Goal: Transaction & Acquisition: Purchase product/service

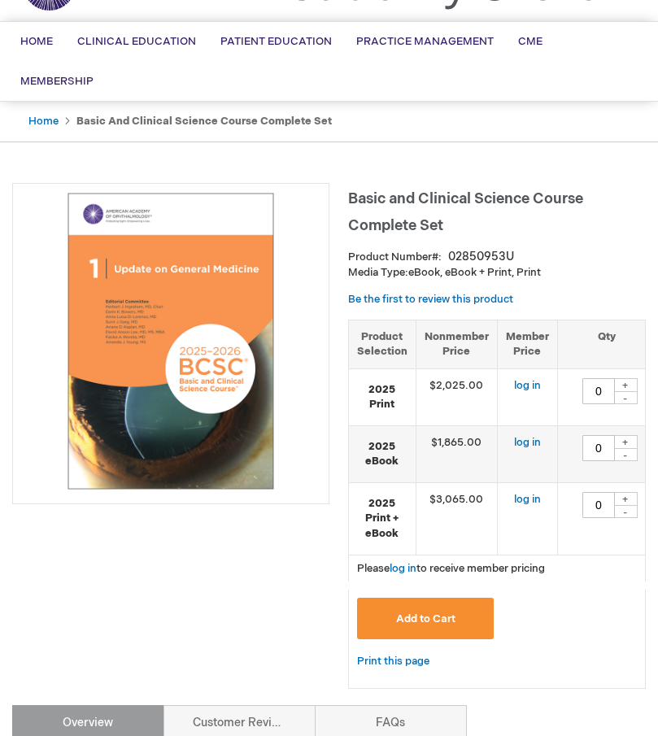
scroll to position [108, 0]
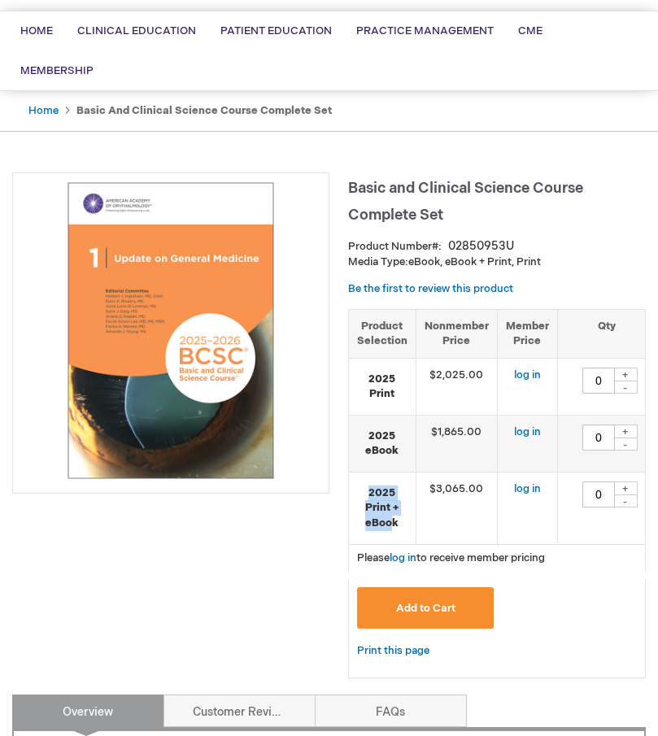
drag, startPoint x: 368, startPoint y: 454, endPoint x: 393, endPoint y: 478, distance: 35.1
click at [393, 485] on strong "2025 Print + eBook" at bounding box center [382, 508] width 50 height 46
drag, startPoint x: 393, startPoint y: 478, endPoint x: 268, endPoint y: 490, distance: 125.8
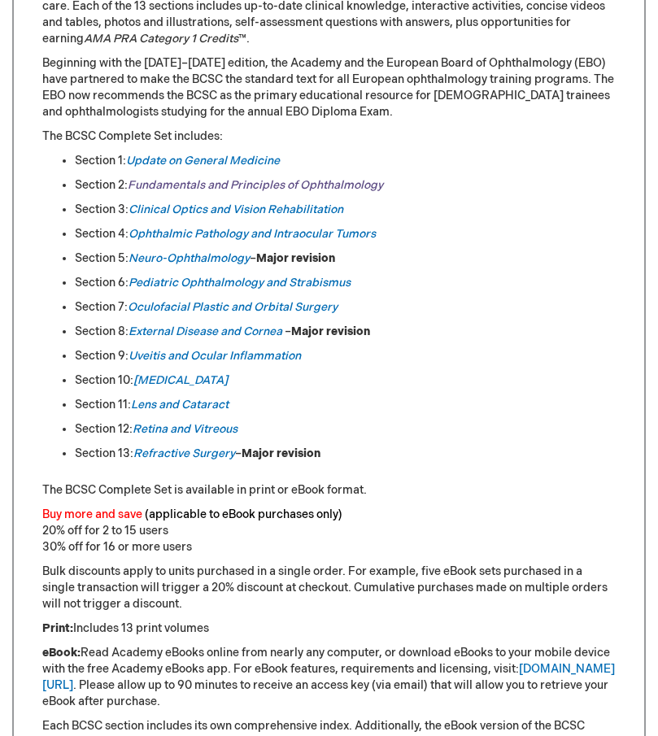
scroll to position [976, 0]
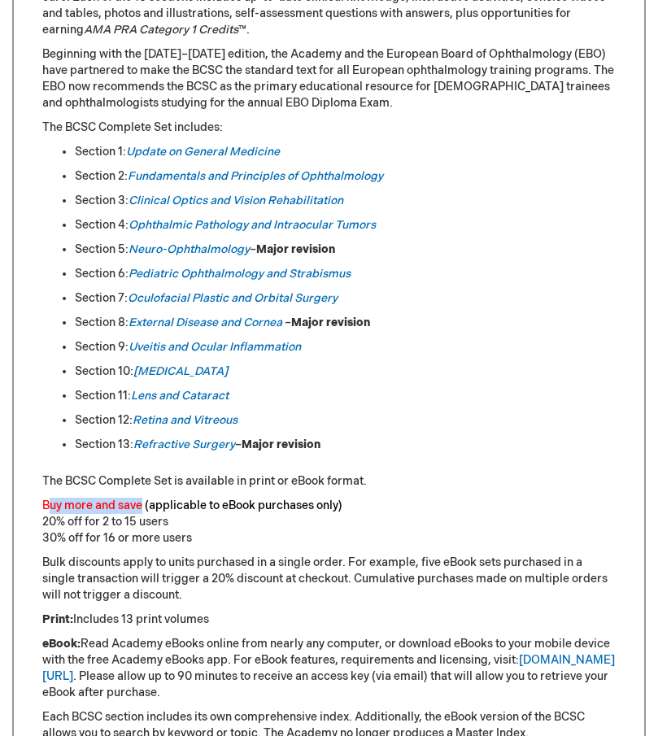
drag, startPoint x: 46, startPoint y: 463, endPoint x: 144, endPoint y: 454, distance: 98.0
click at [144, 498] on p "Buy more and save (applicable to eBook purchases only) 20% off for 2 to 15 user…" at bounding box center [328, 522] width 573 height 49
drag, startPoint x: 144, startPoint y: 454, endPoint x: 283, endPoint y: 464, distance: 139.4
click at [283, 498] on font "(applicable to eBook purchases only)" at bounding box center [244, 505] width 198 height 14
drag, startPoint x: 45, startPoint y: 476, endPoint x: 172, endPoint y: 477, distance: 126.8
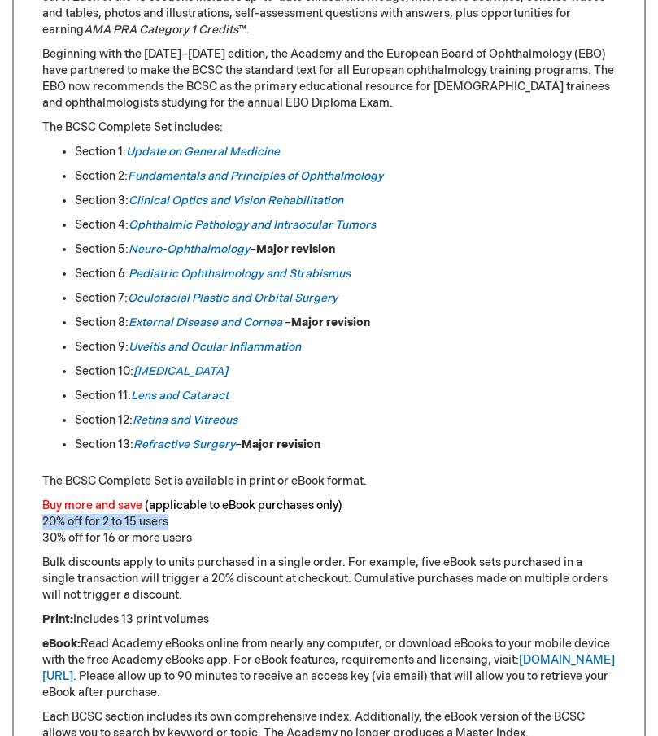
click at [172, 498] on p "Buy more and save (applicable to eBook purchases only) 20% off for 2 to 15 user…" at bounding box center [328, 522] width 573 height 49
click at [176, 498] on p "Buy more and save (applicable to eBook purchases only) 20% off for 2 to 15 user…" at bounding box center [328, 522] width 573 height 49
drag, startPoint x: 41, startPoint y: 497, endPoint x: 191, endPoint y: 495, distance: 149.6
click at [191, 495] on div "Be at the Forefront of Clinical Knowledge The Academy’s [DATE]-[DATE] Basic and…" at bounding box center [328, 457] width 633 height 1197
drag, startPoint x: 191, startPoint y: 495, endPoint x: 219, endPoint y: 506, distance: 29.9
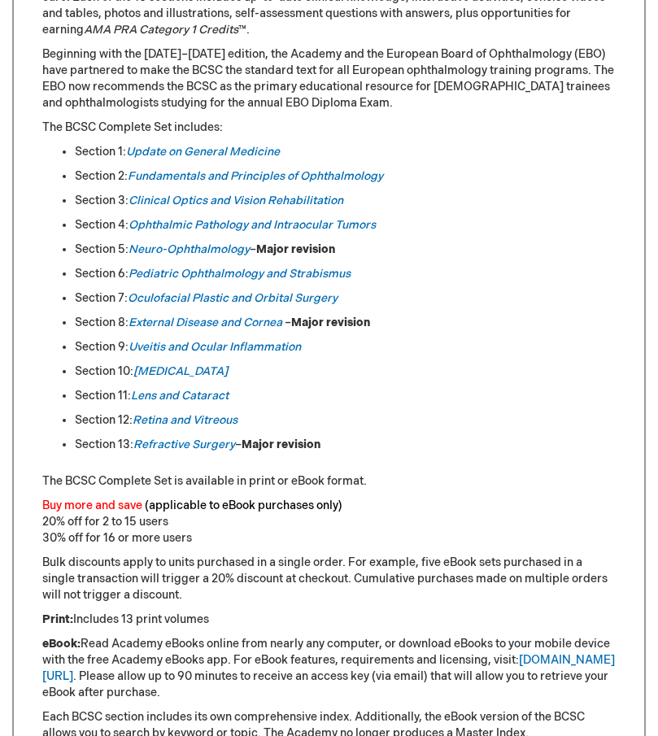
click at [219, 506] on div "Be at the Forefront of Clinical Knowledge The Academy’s [DATE]-[DATE] Basic and…" at bounding box center [328, 459] width 573 height 1134
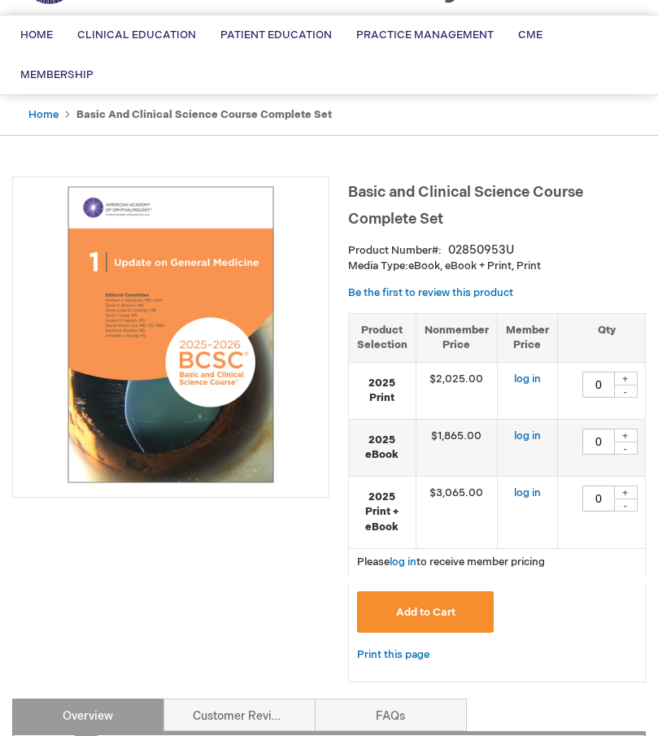
scroll to position [0, 0]
